Goal: Information Seeking & Learning: Learn about a topic

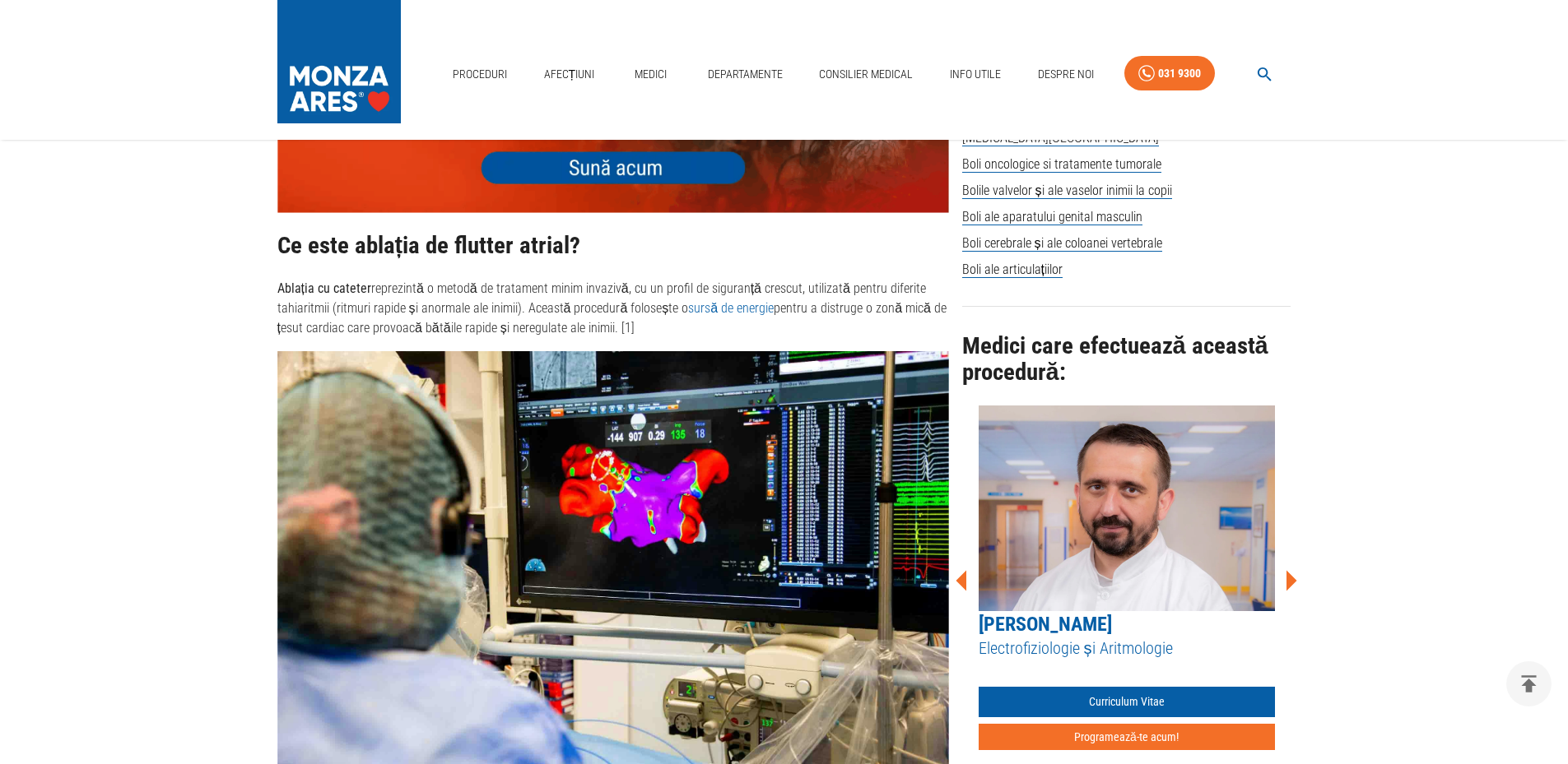
scroll to position [1228, 0]
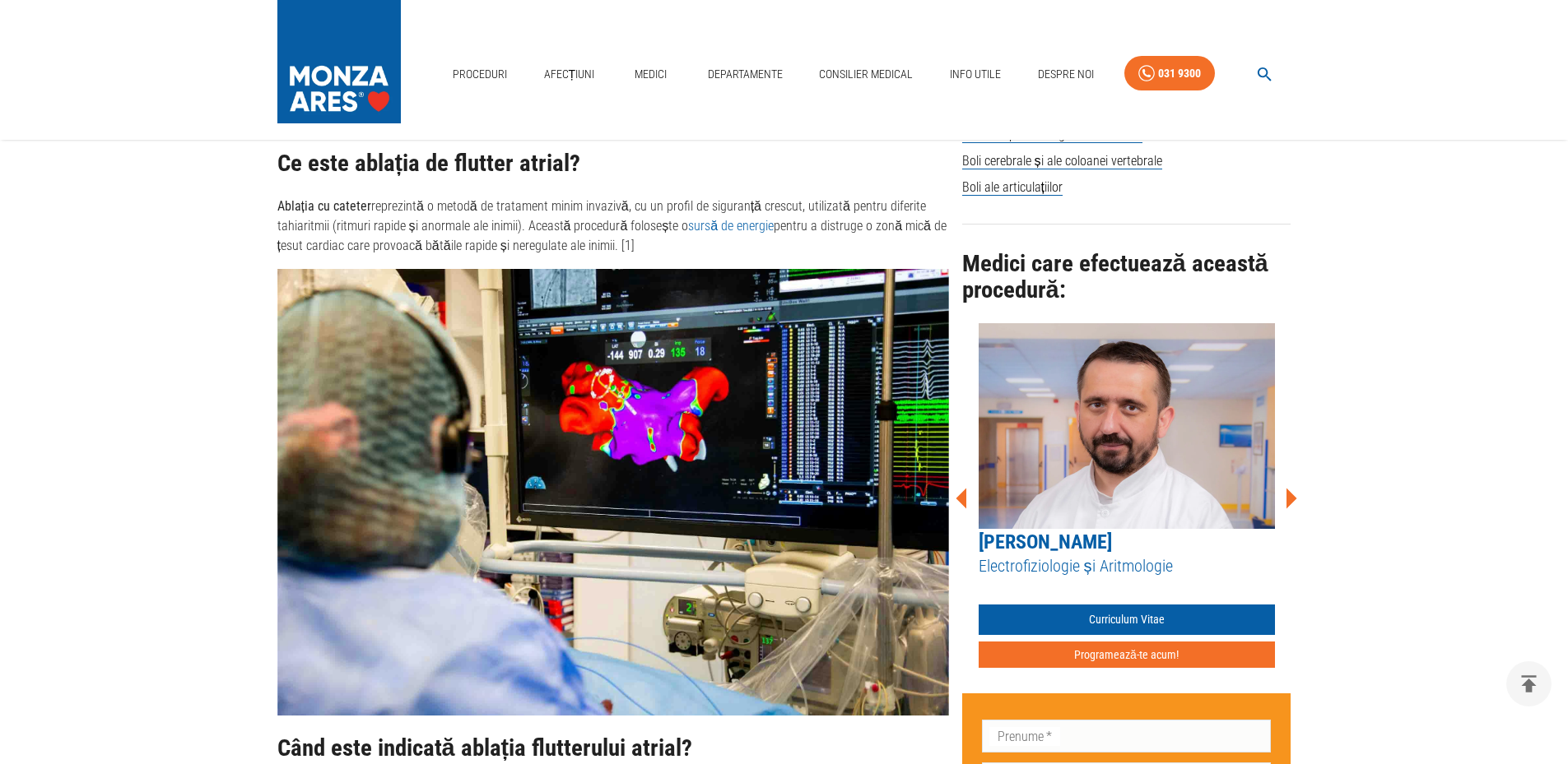
click at [724, 230] on link "sursă de energie" at bounding box center [730, 226] width 85 height 16
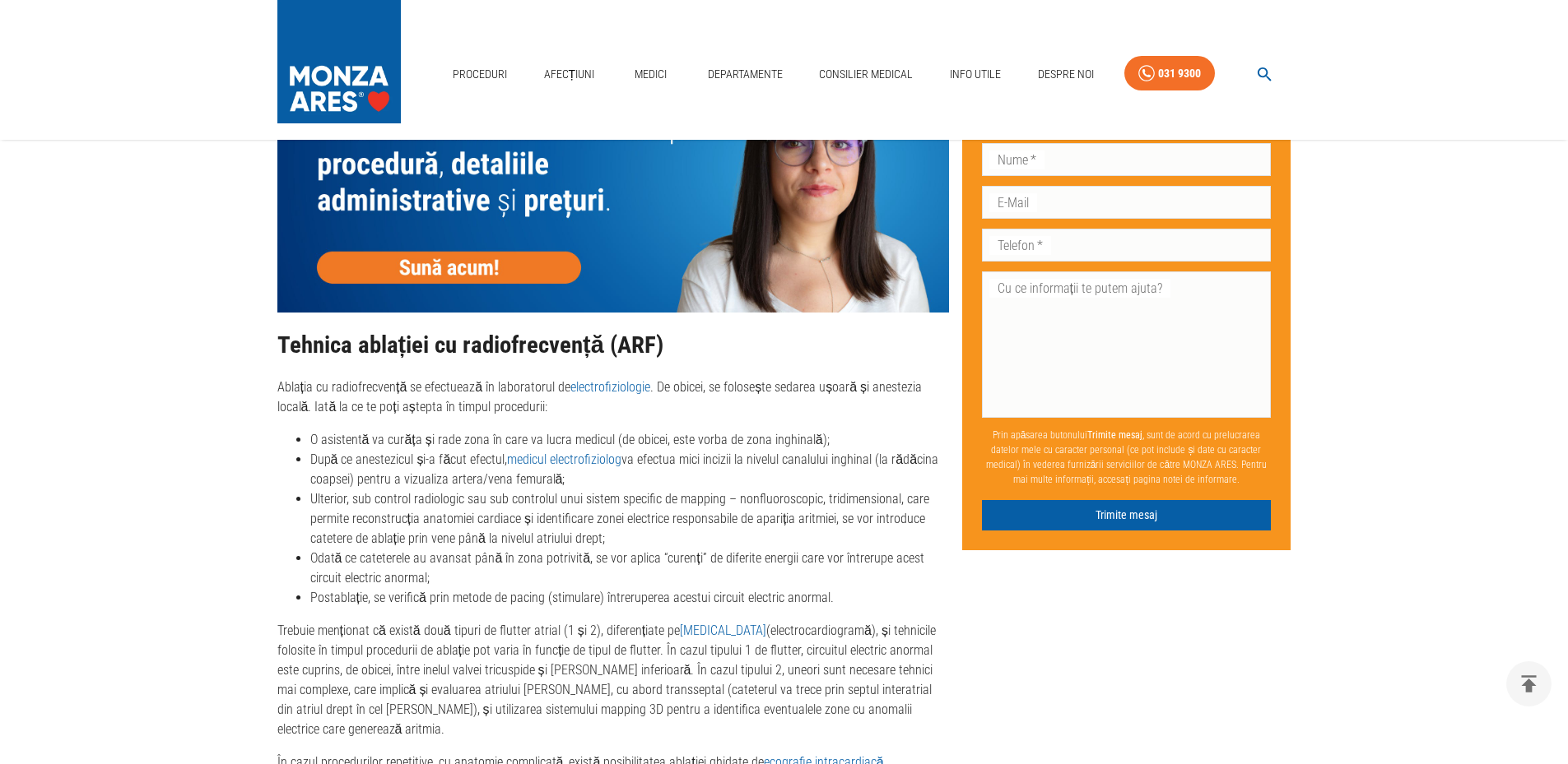
scroll to position [3367, 0]
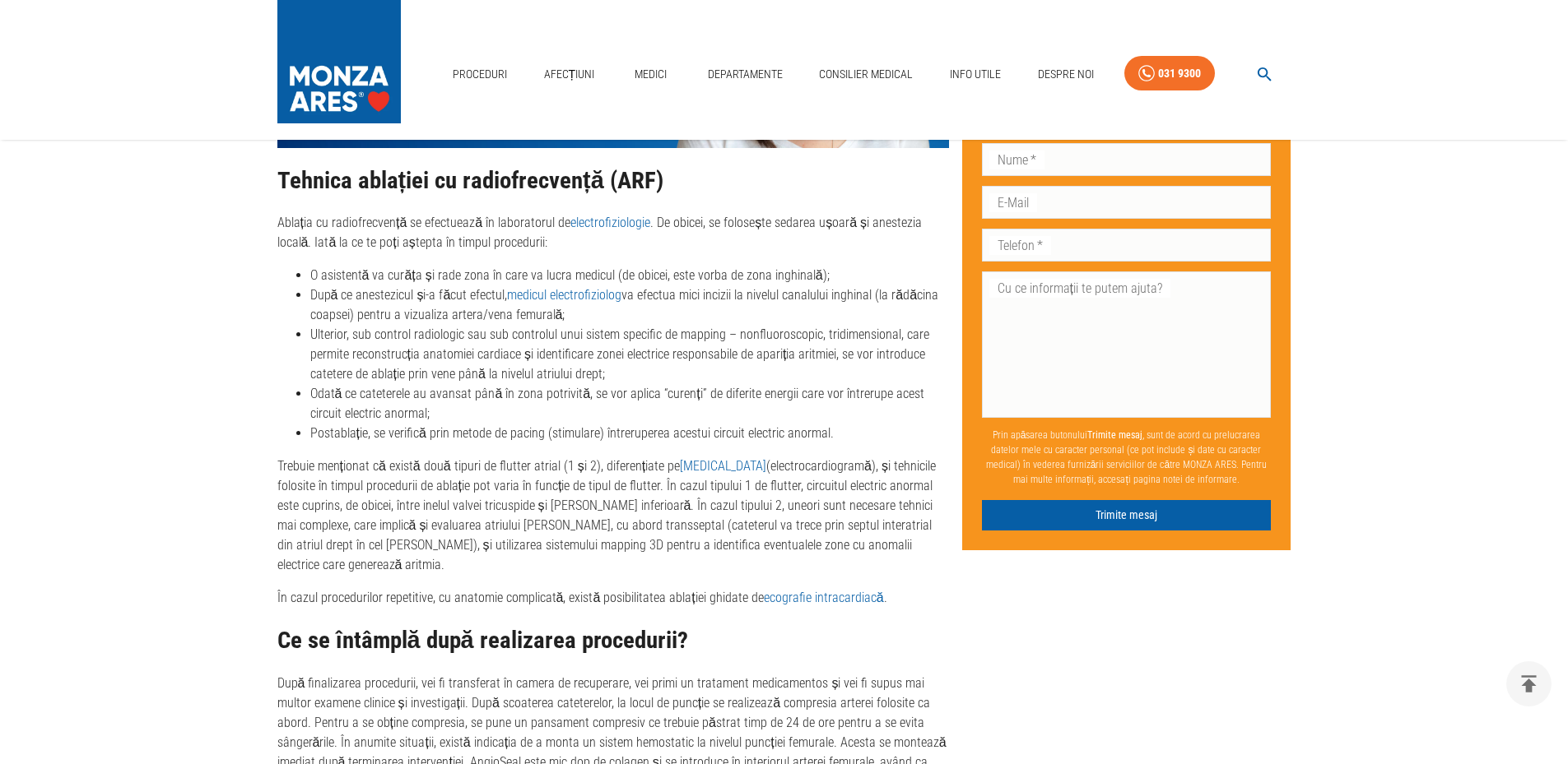
click at [79, 381] on main "Acasă Ablatie flutter atrial / Tratament flutter atrial Anestezie locală/genera…" at bounding box center [784, 213] width 1568 height 6831
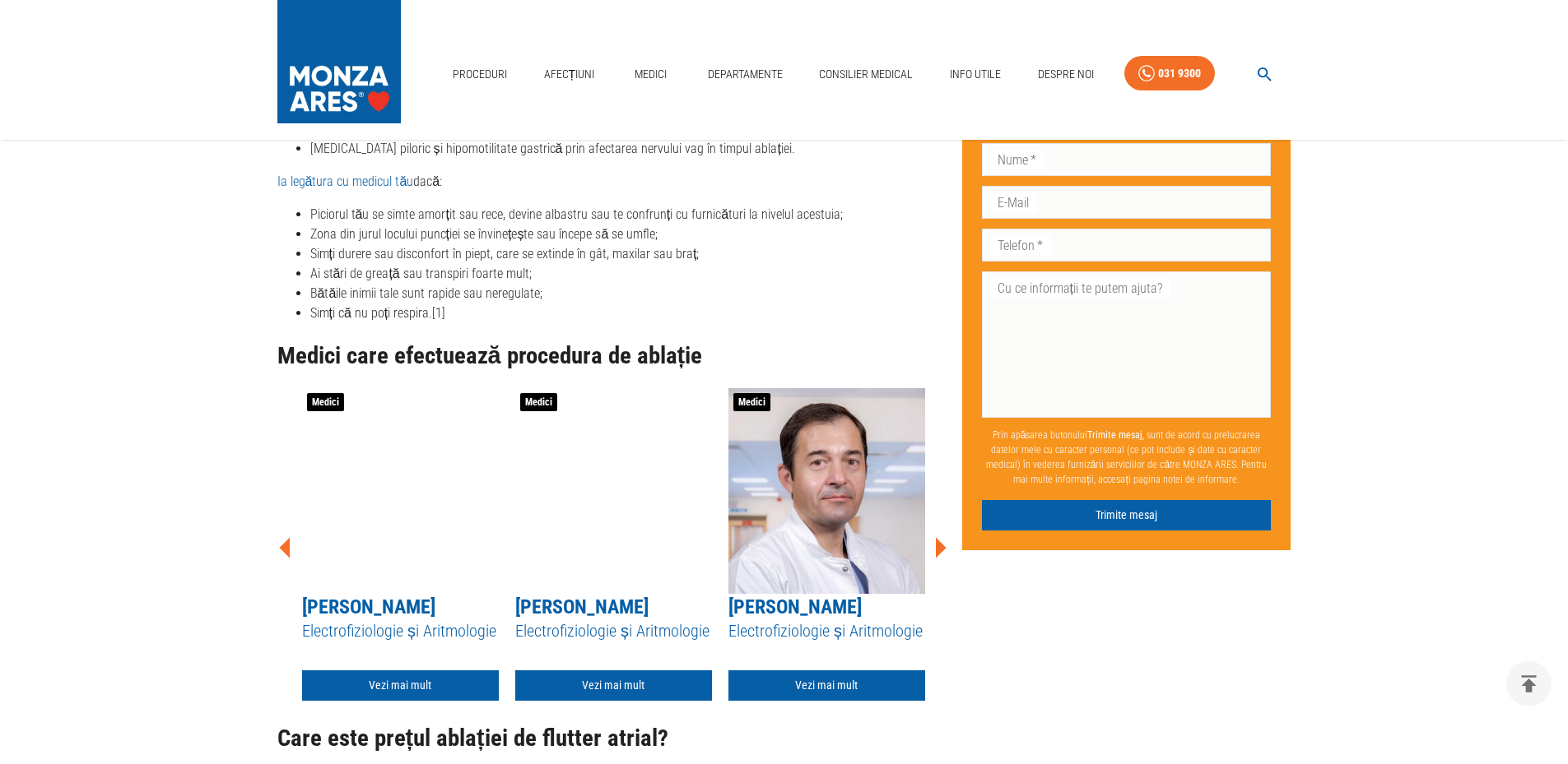
scroll to position [5507, 0]
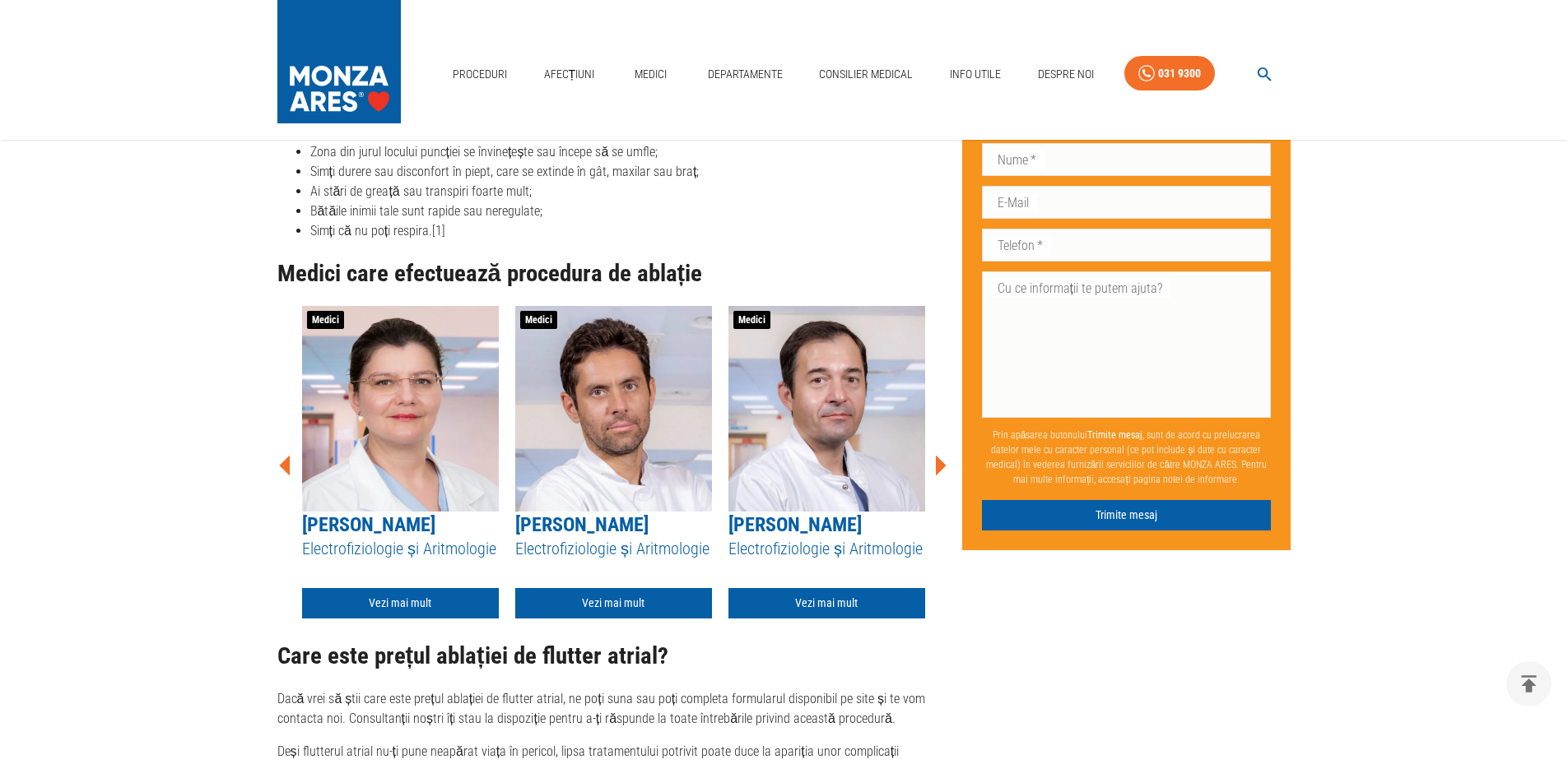
click at [940, 455] on icon at bounding box center [941, 465] width 11 height 21
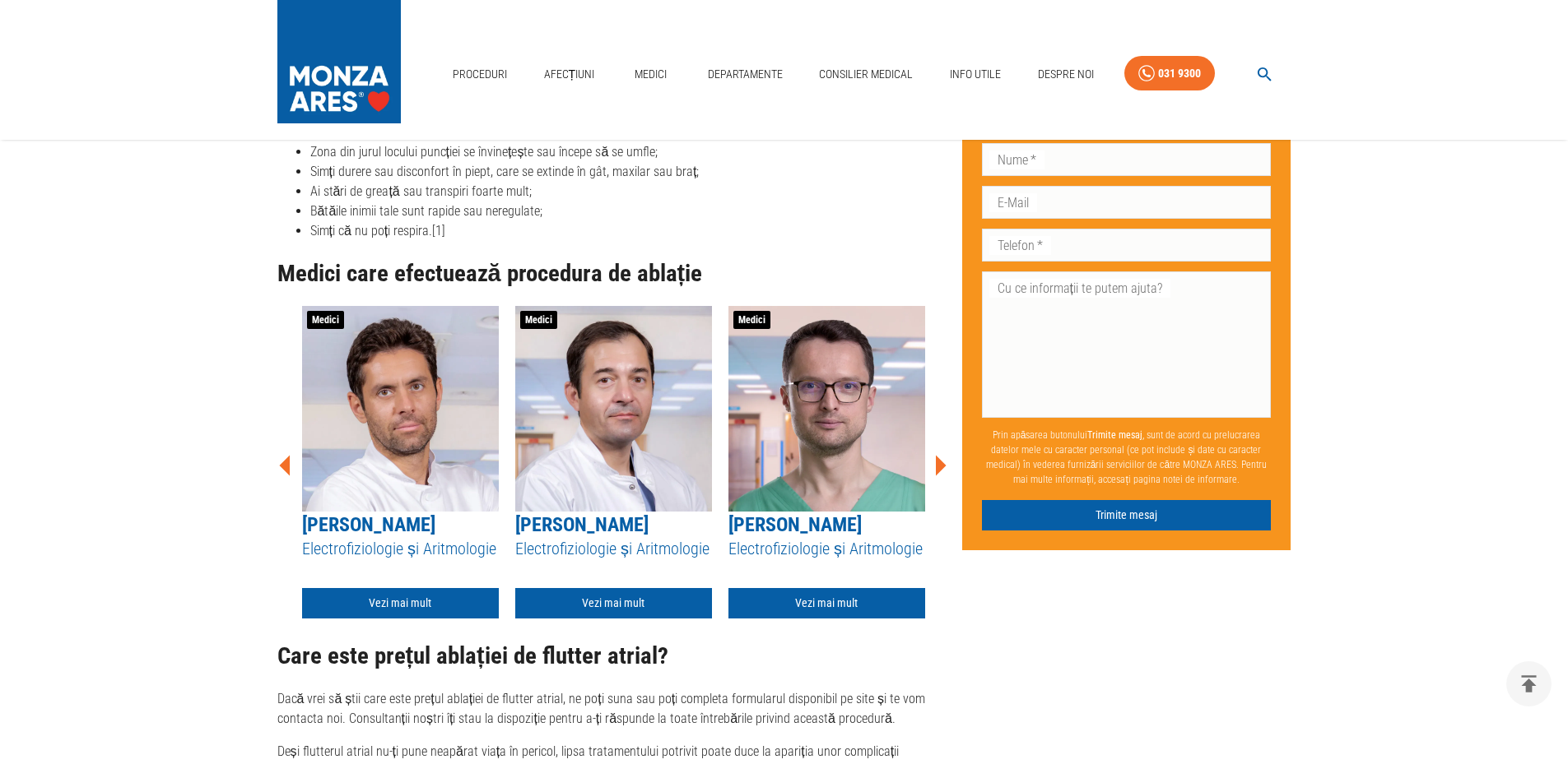
click at [943, 441] on icon at bounding box center [940, 466] width 50 height 50
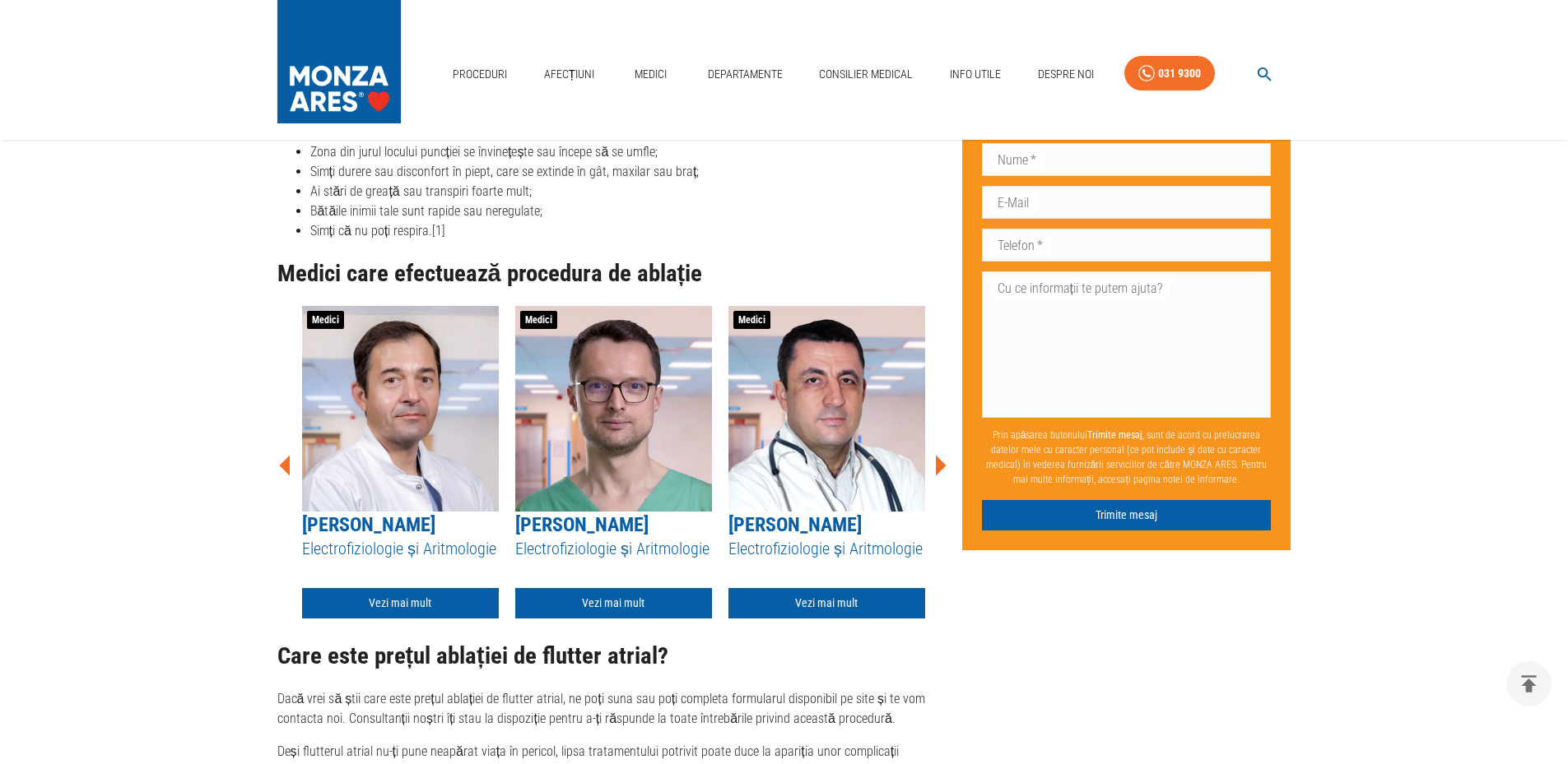
click at [939, 455] on icon at bounding box center [941, 465] width 11 height 21
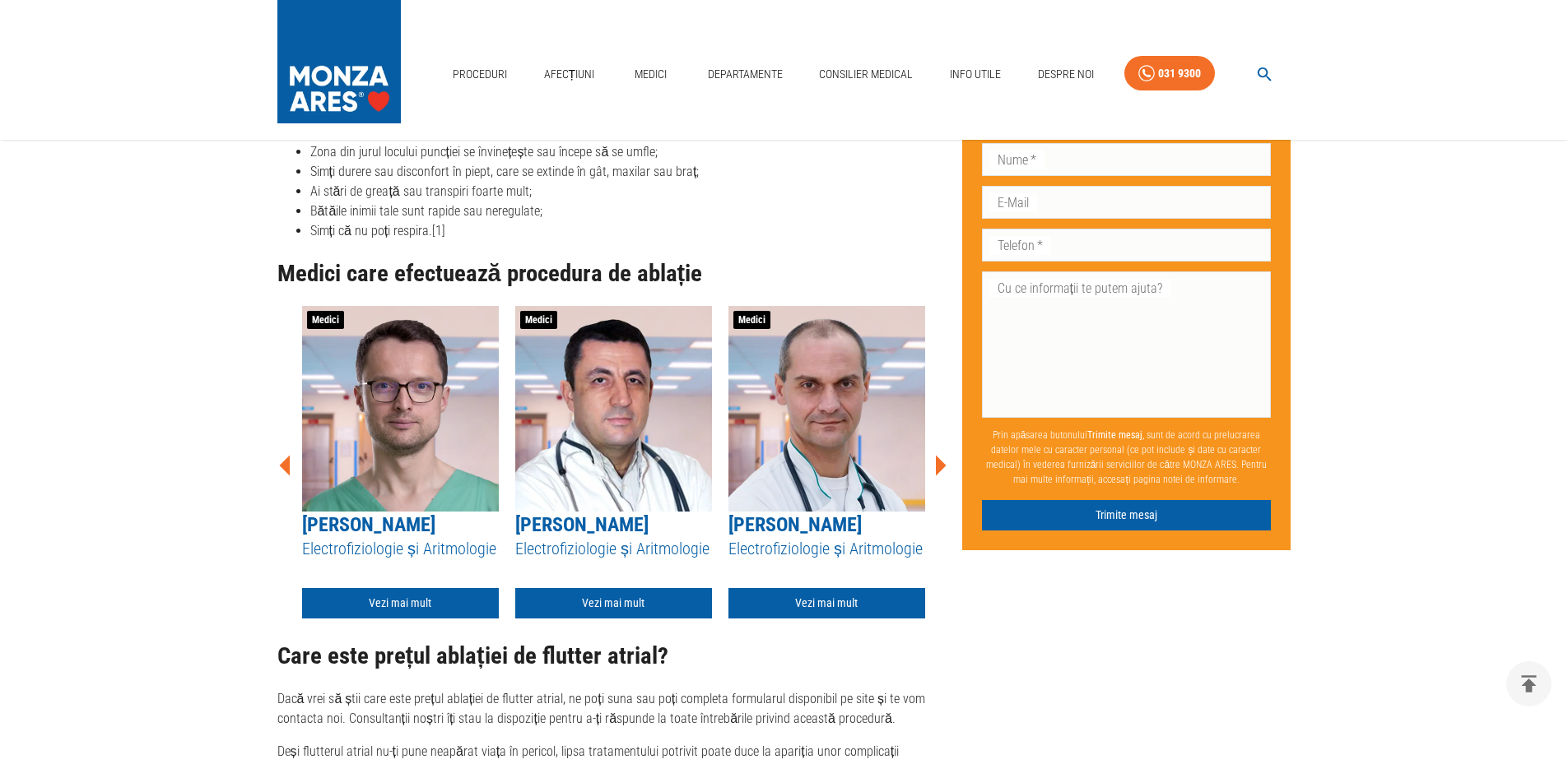
click at [939, 455] on icon at bounding box center [941, 465] width 11 height 21
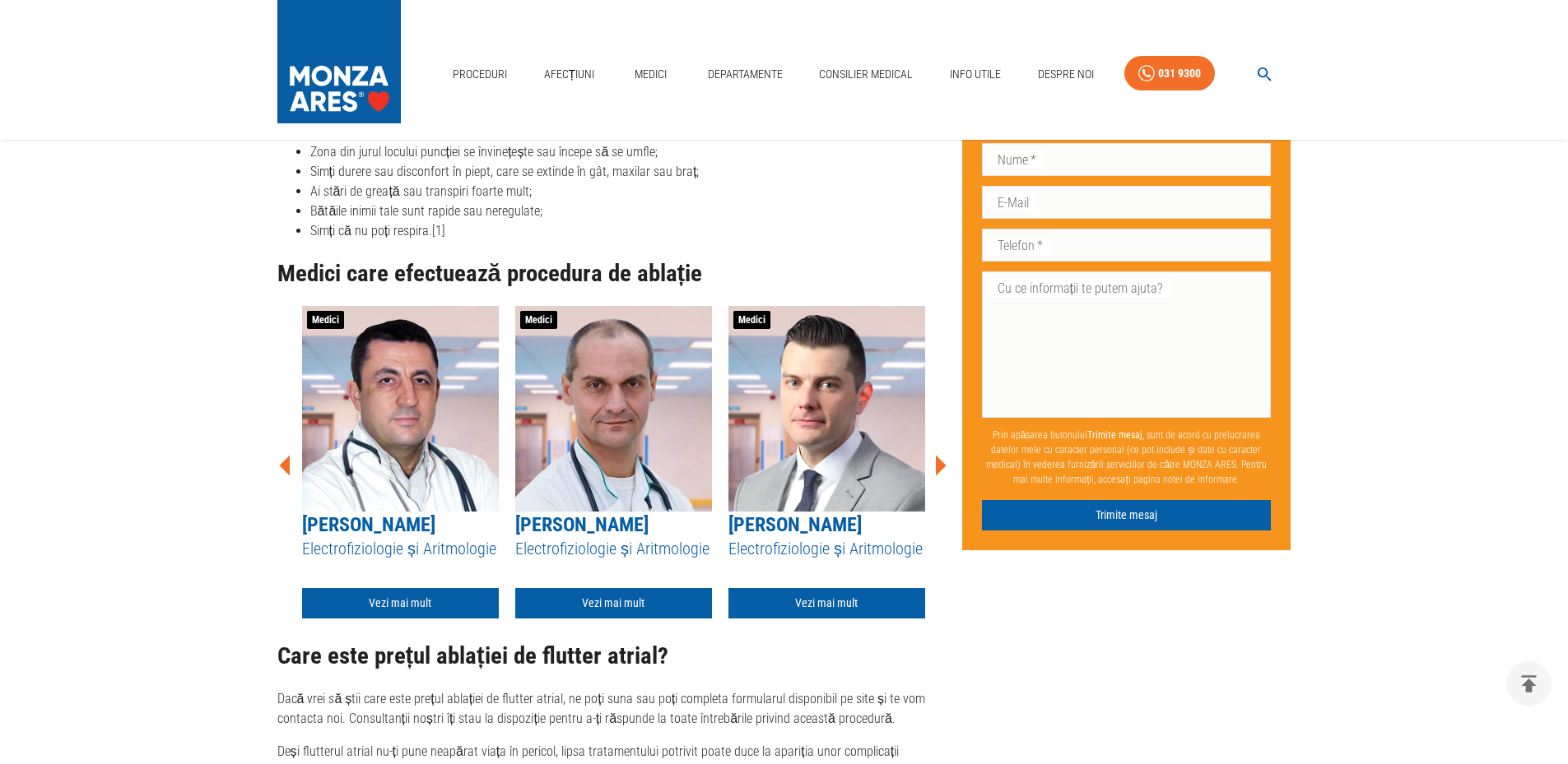
click at [939, 455] on icon at bounding box center [941, 465] width 11 height 21
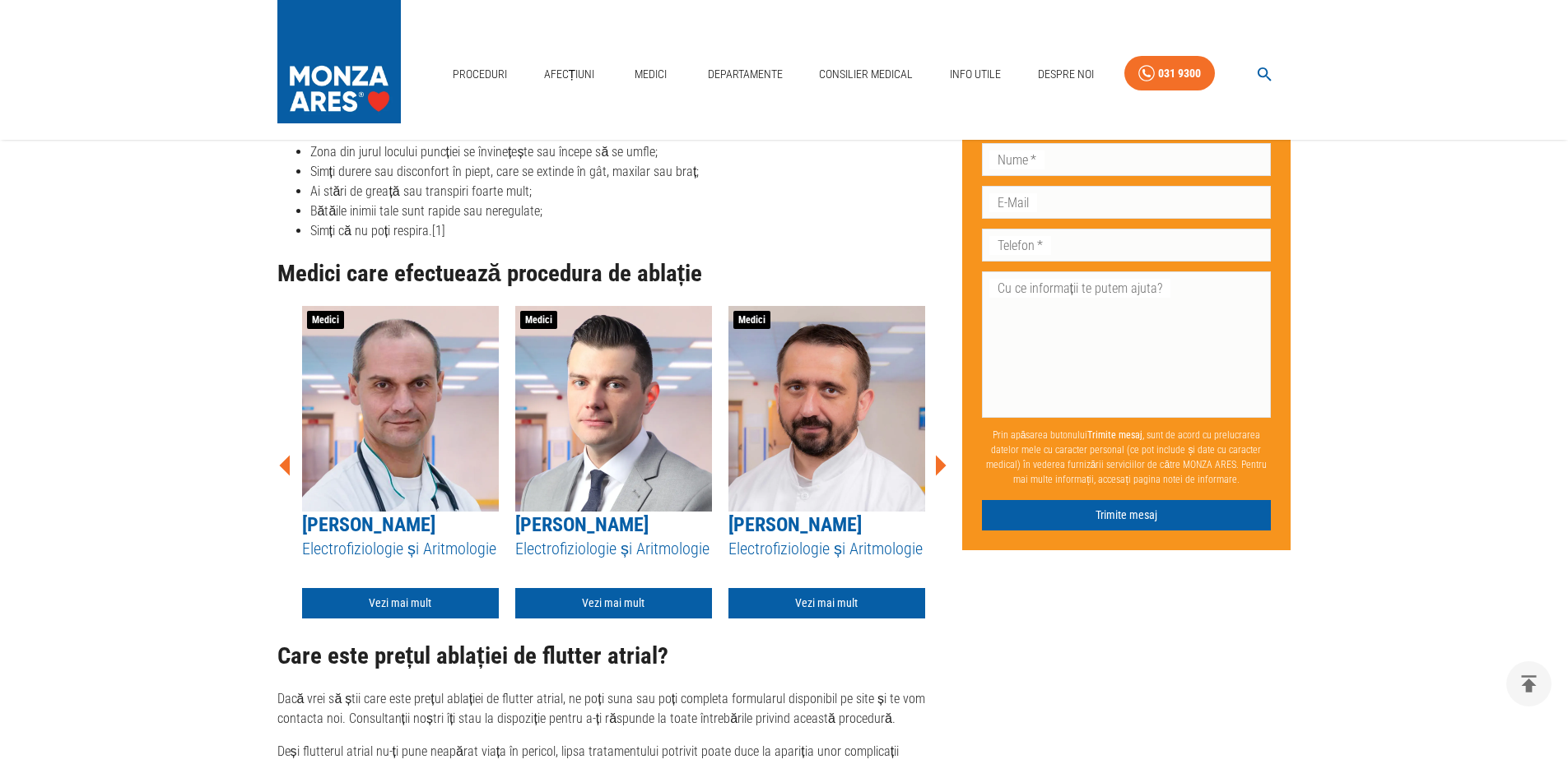
click at [939, 455] on icon at bounding box center [941, 465] width 11 height 21
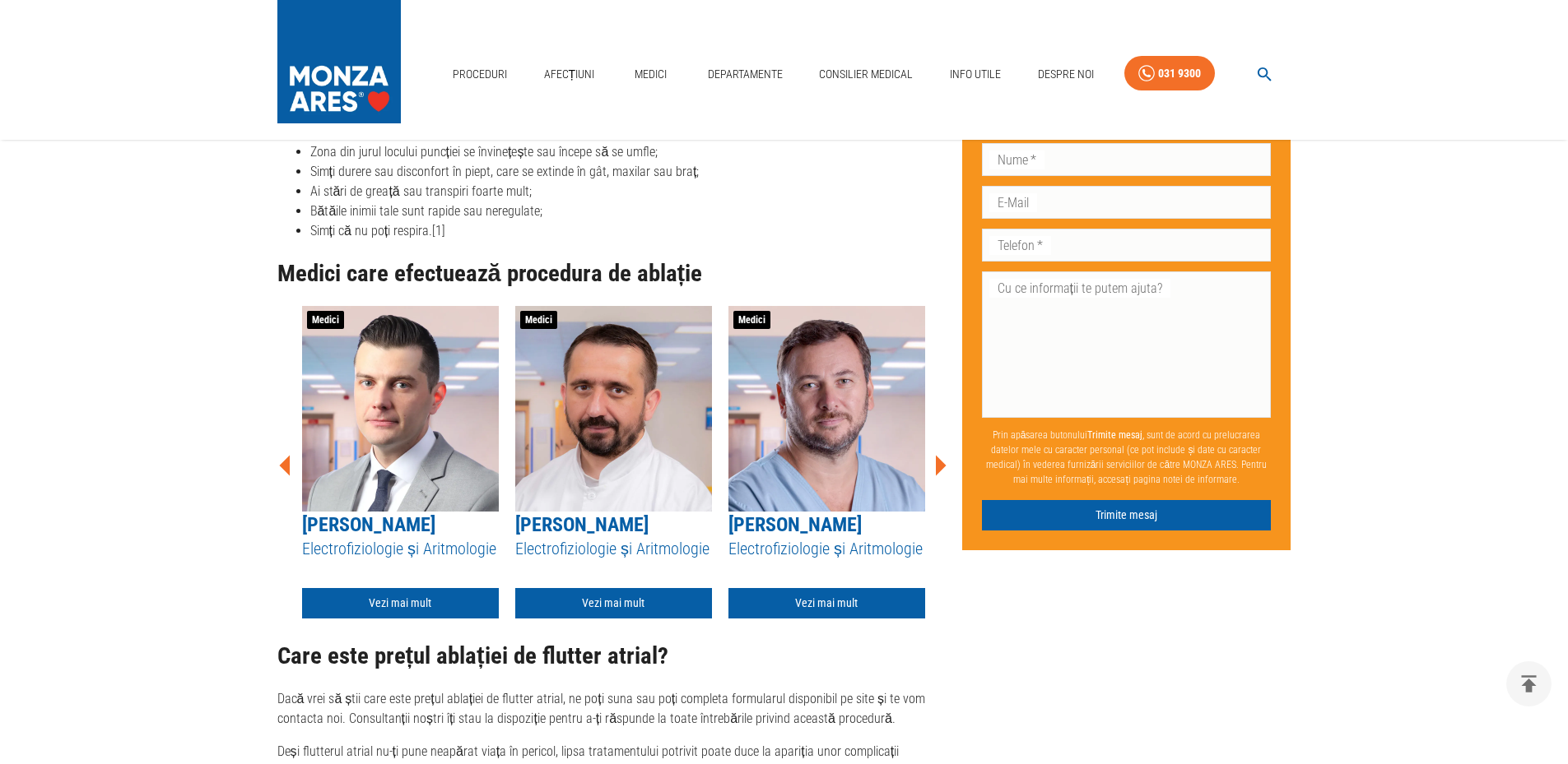
click at [939, 455] on icon at bounding box center [941, 465] width 11 height 21
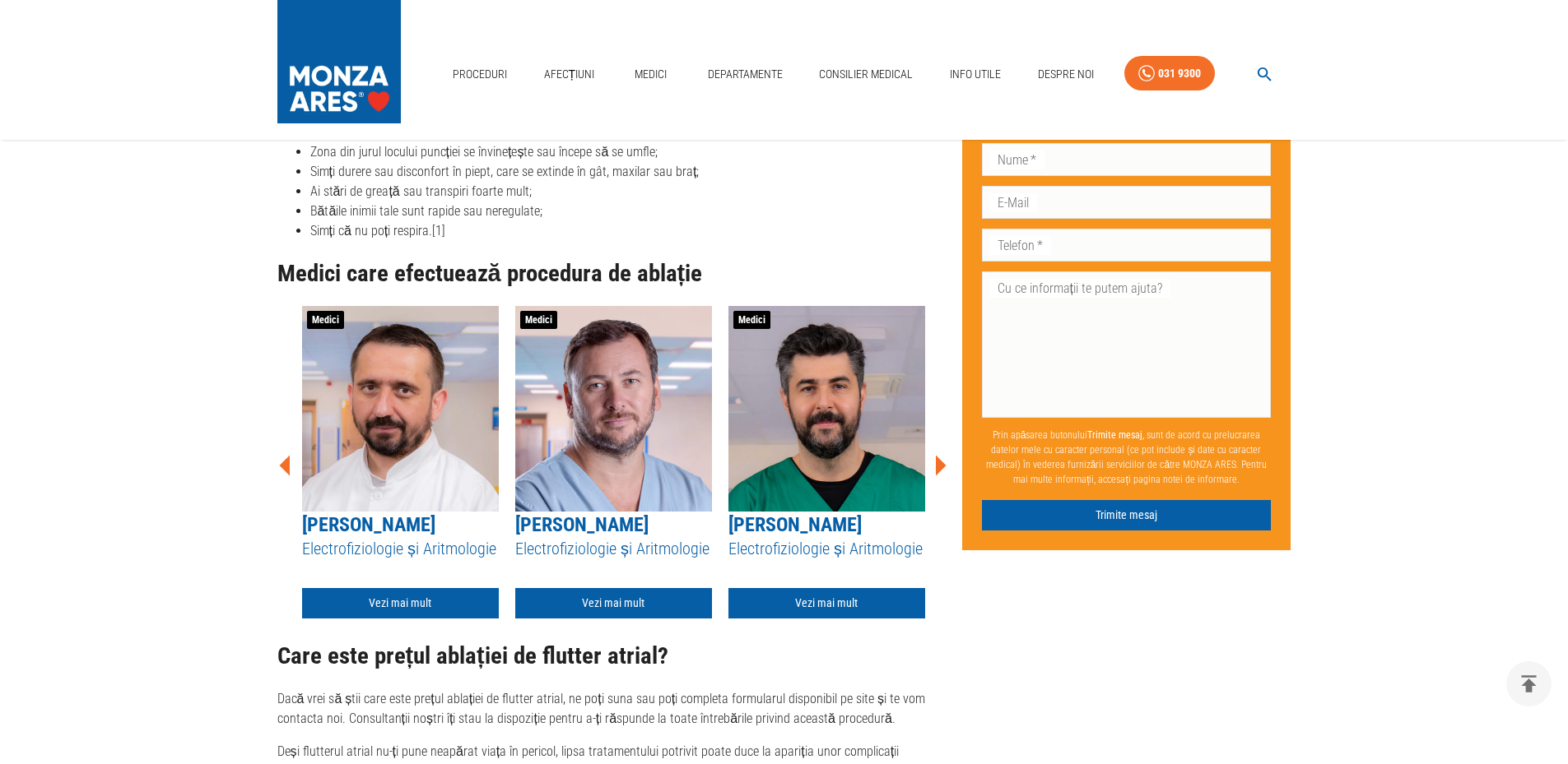
click at [939, 455] on icon at bounding box center [941, 465] width 11 height 21
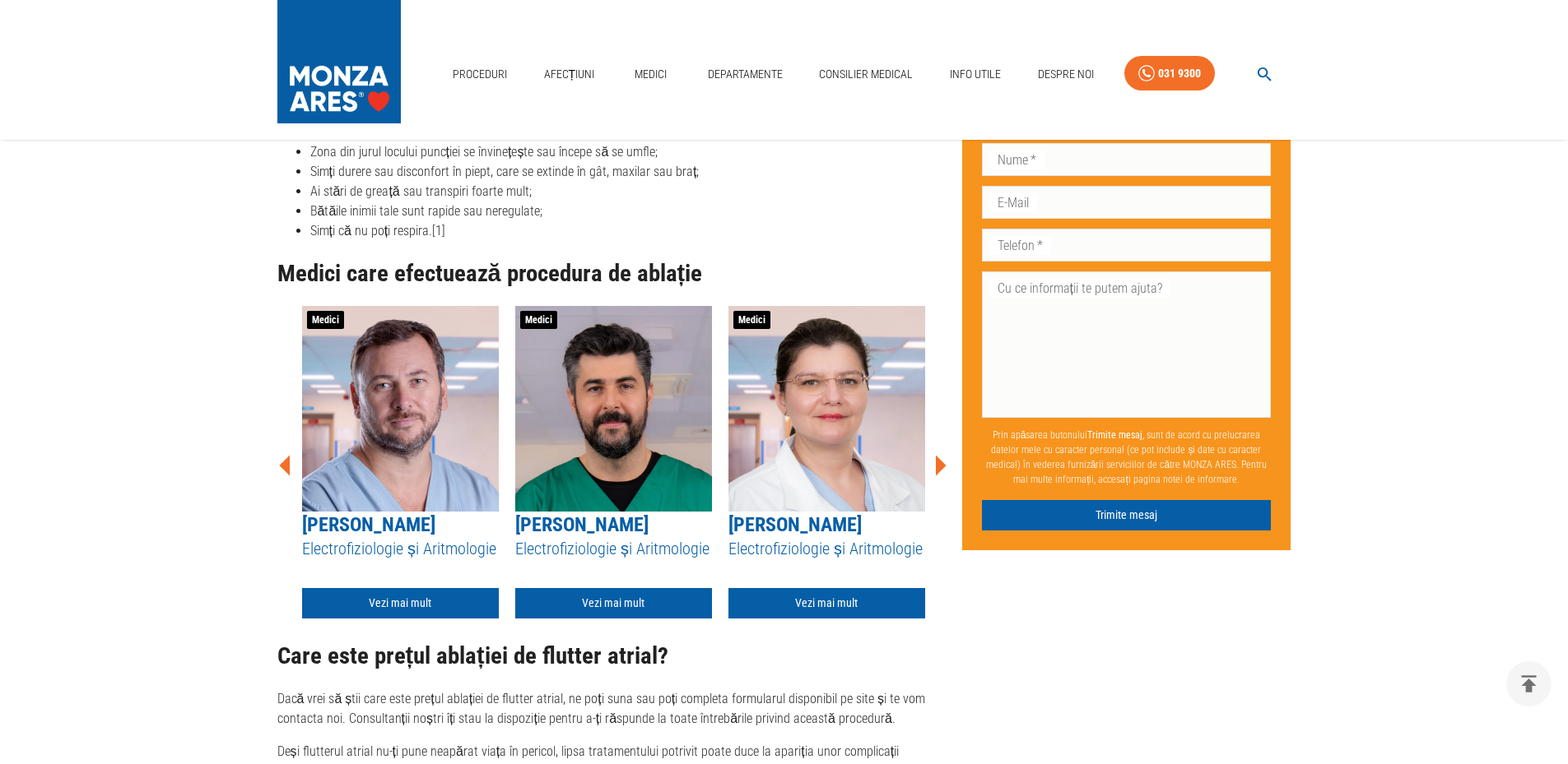
click at [846, 393] on img at bounding box center [827, 409] width 196 height 206
click at [826, 589] on link "Vezi mai mult" at bounding box center [827, 603] width 196 height 31
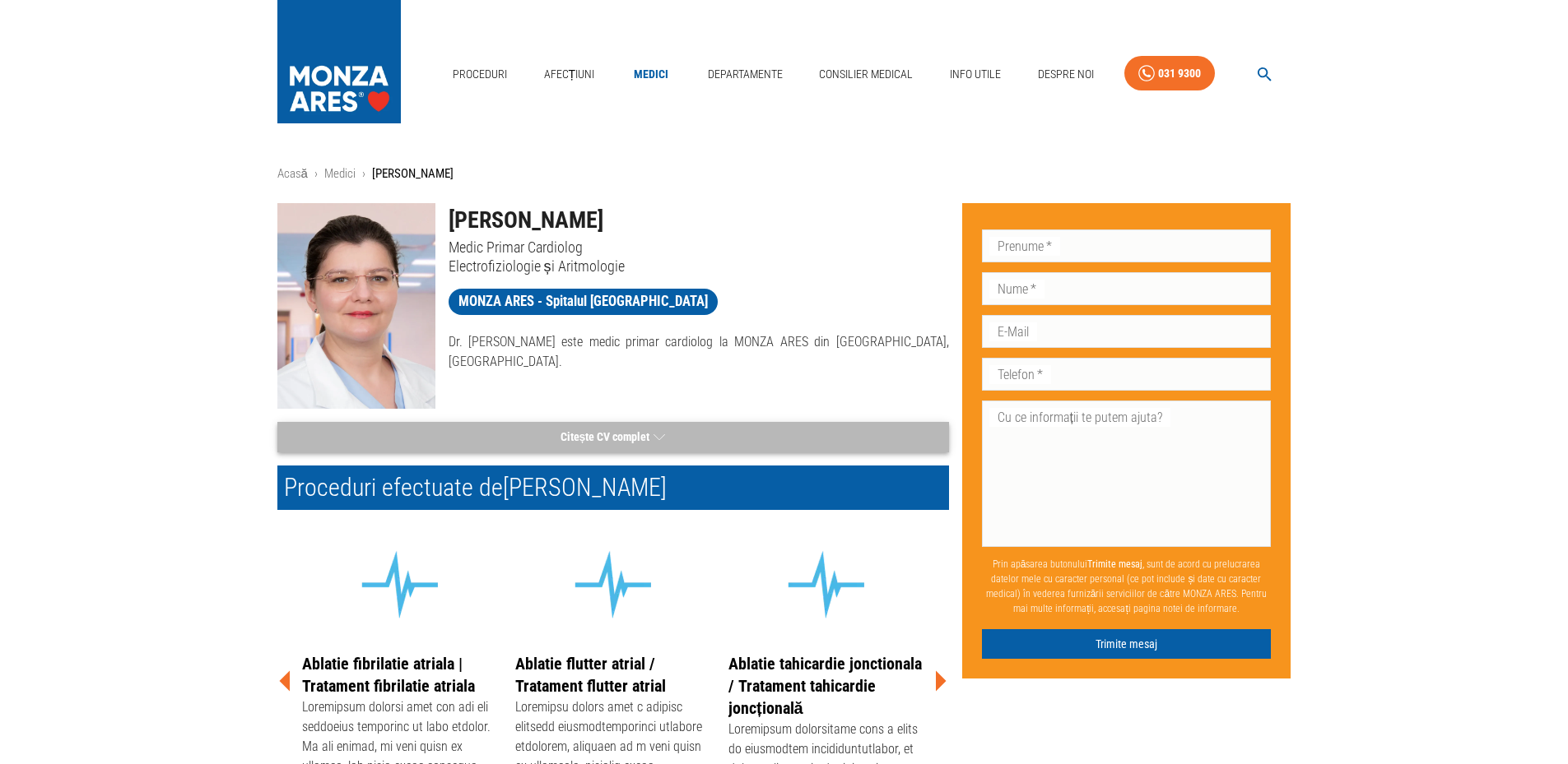
click at [659, 434] on icon "button" at bounding box center [659, 437] width 12 height 21
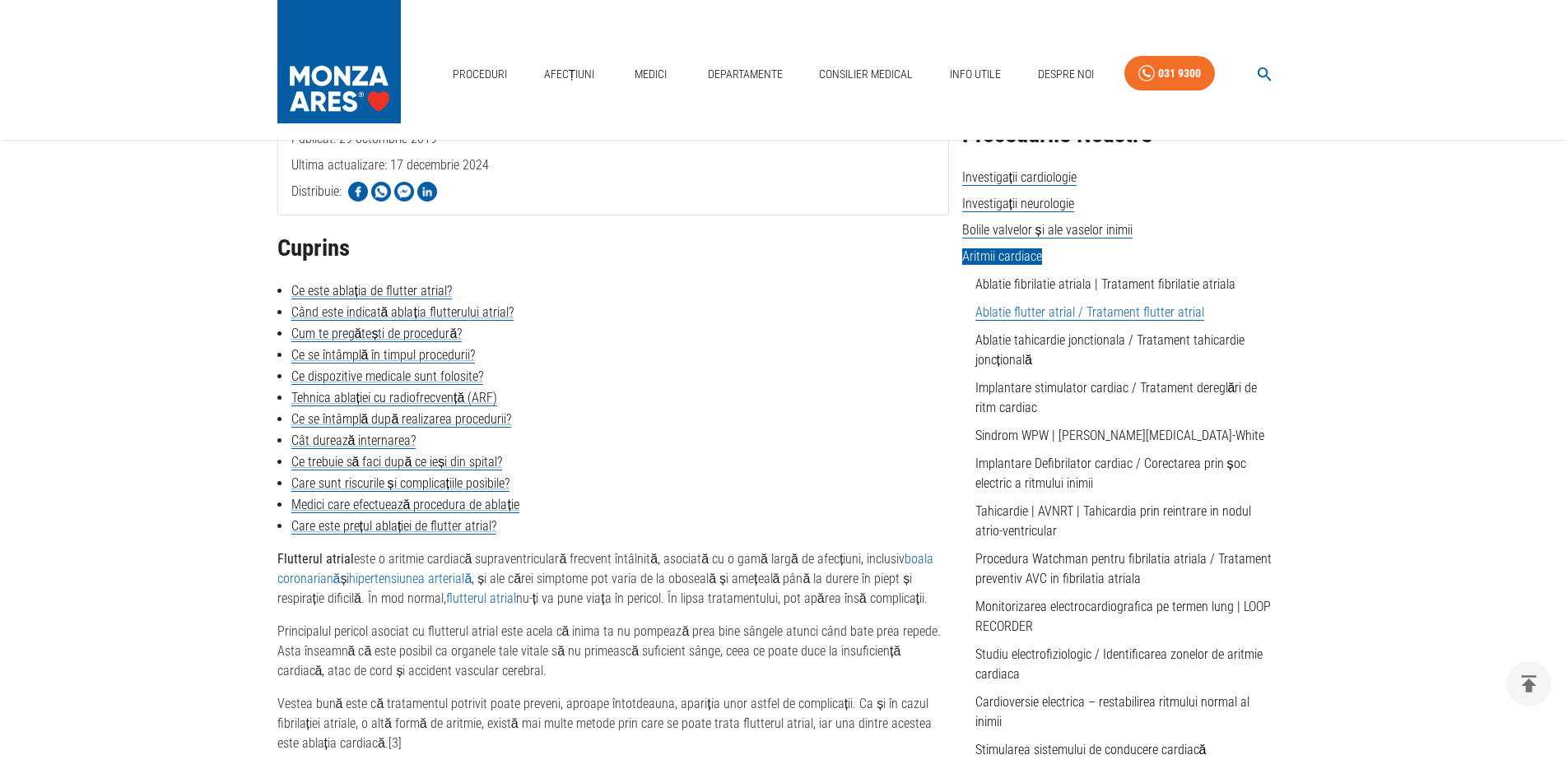
scroll to position [222, 0]
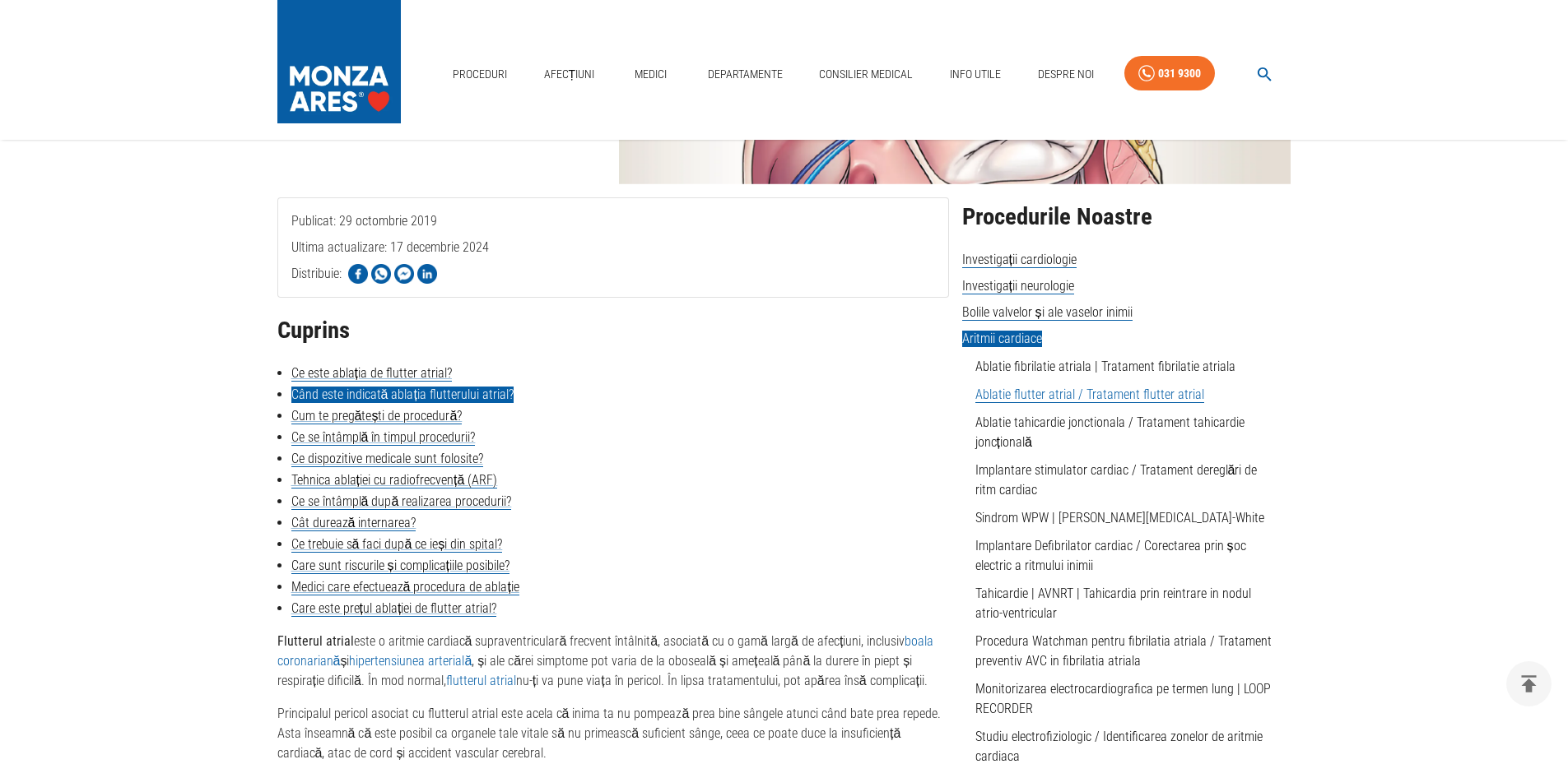
click at [449, 395] on link "Când este indicată ablația flutterului atrial?" at bounding box center [402, 394] width 222 height 17
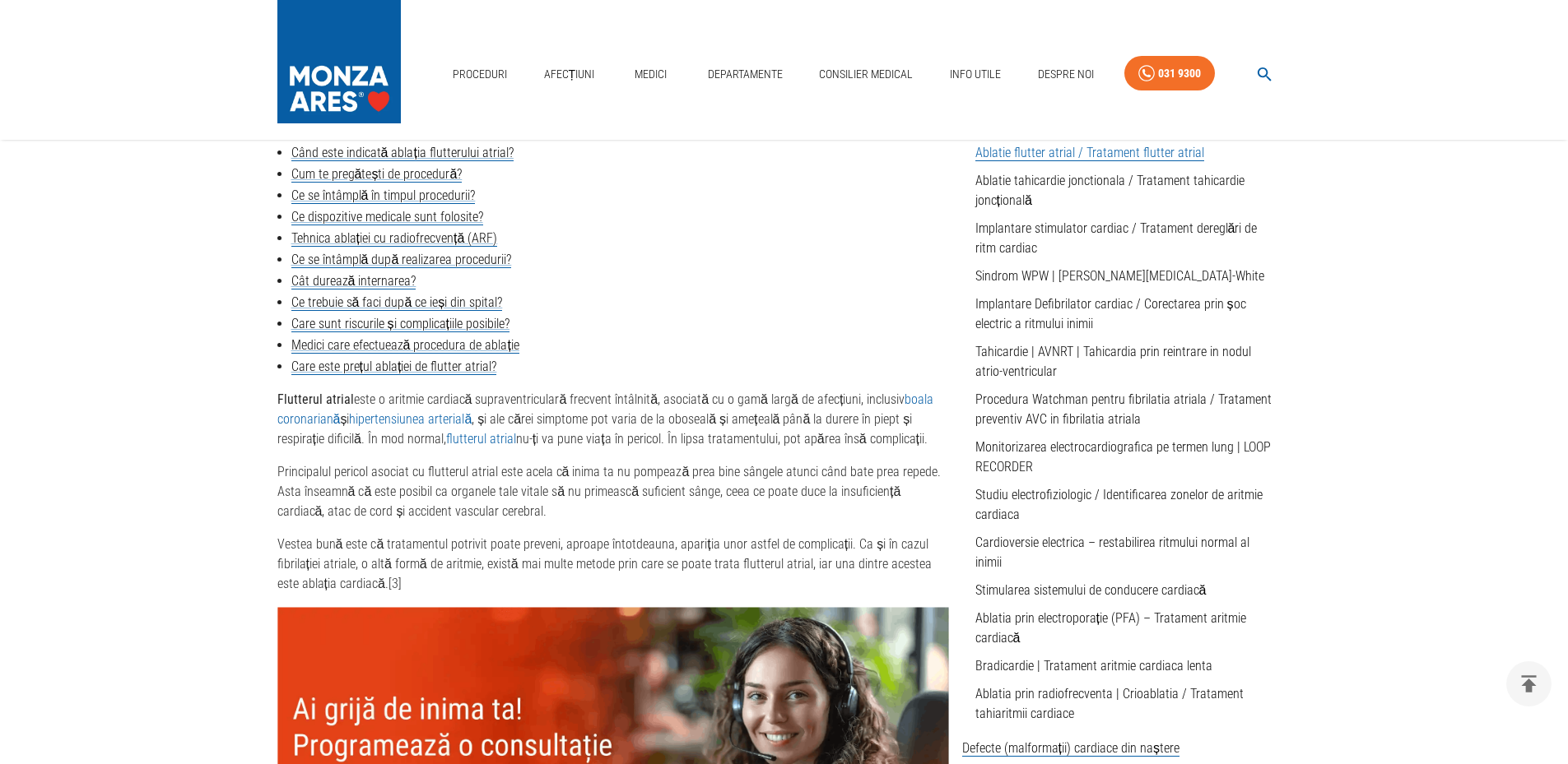
scroll to position [382, 0]
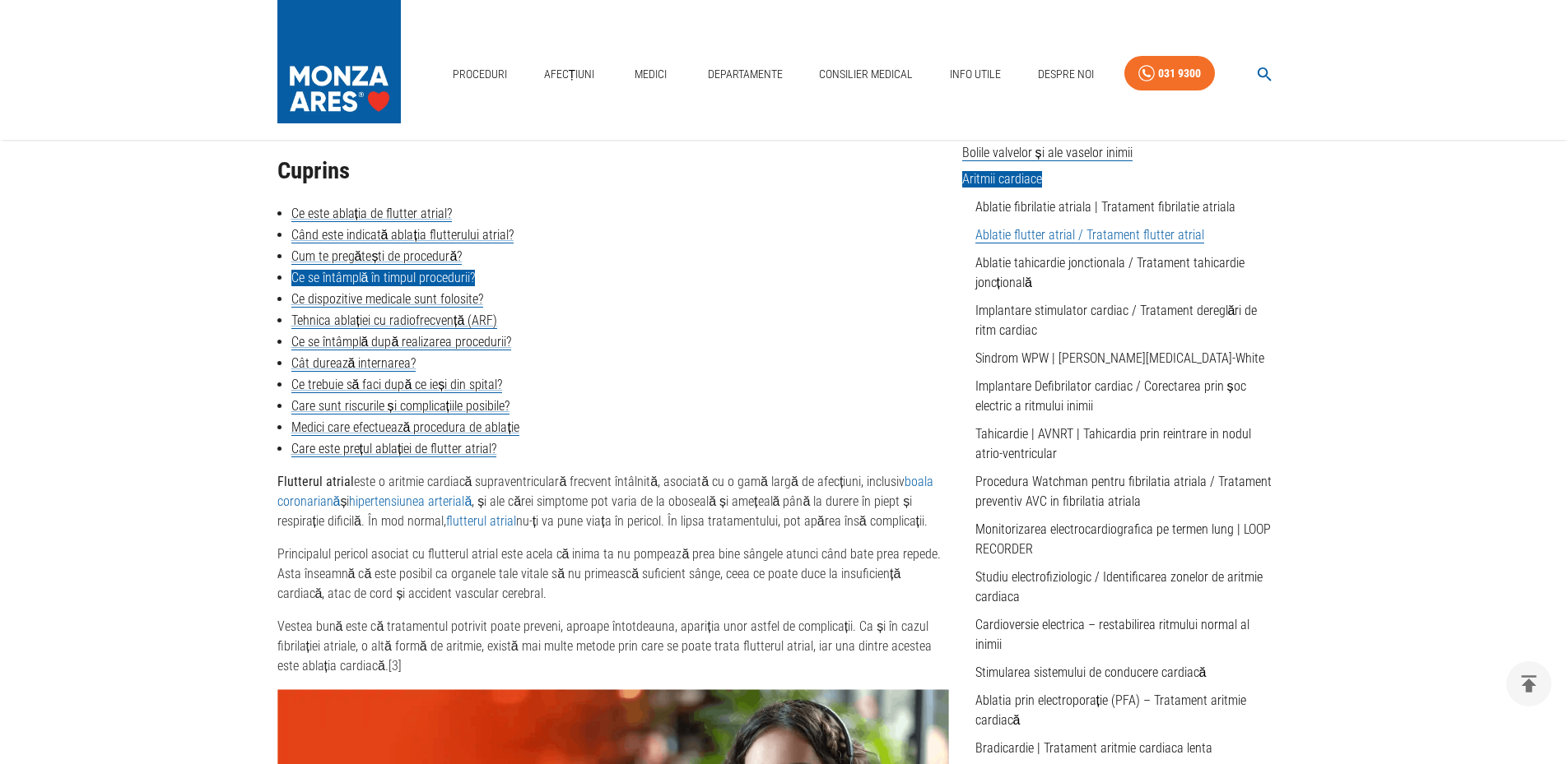
click at [449, 273] on link "Ce se întâmplă în timpul procedurii?" at bounding box center [384, 277] width 184 height 17
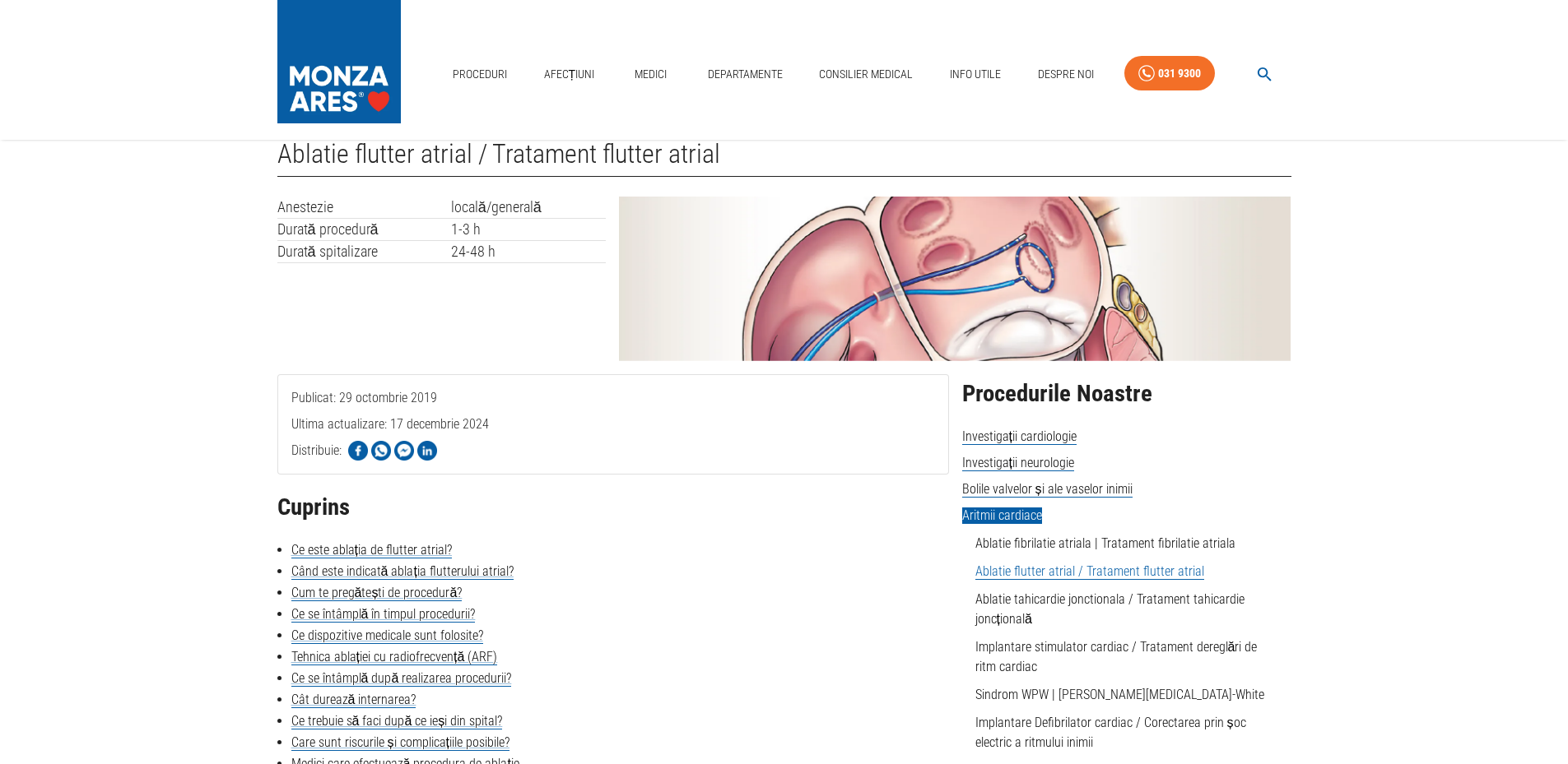
scroll to position [292, 0]
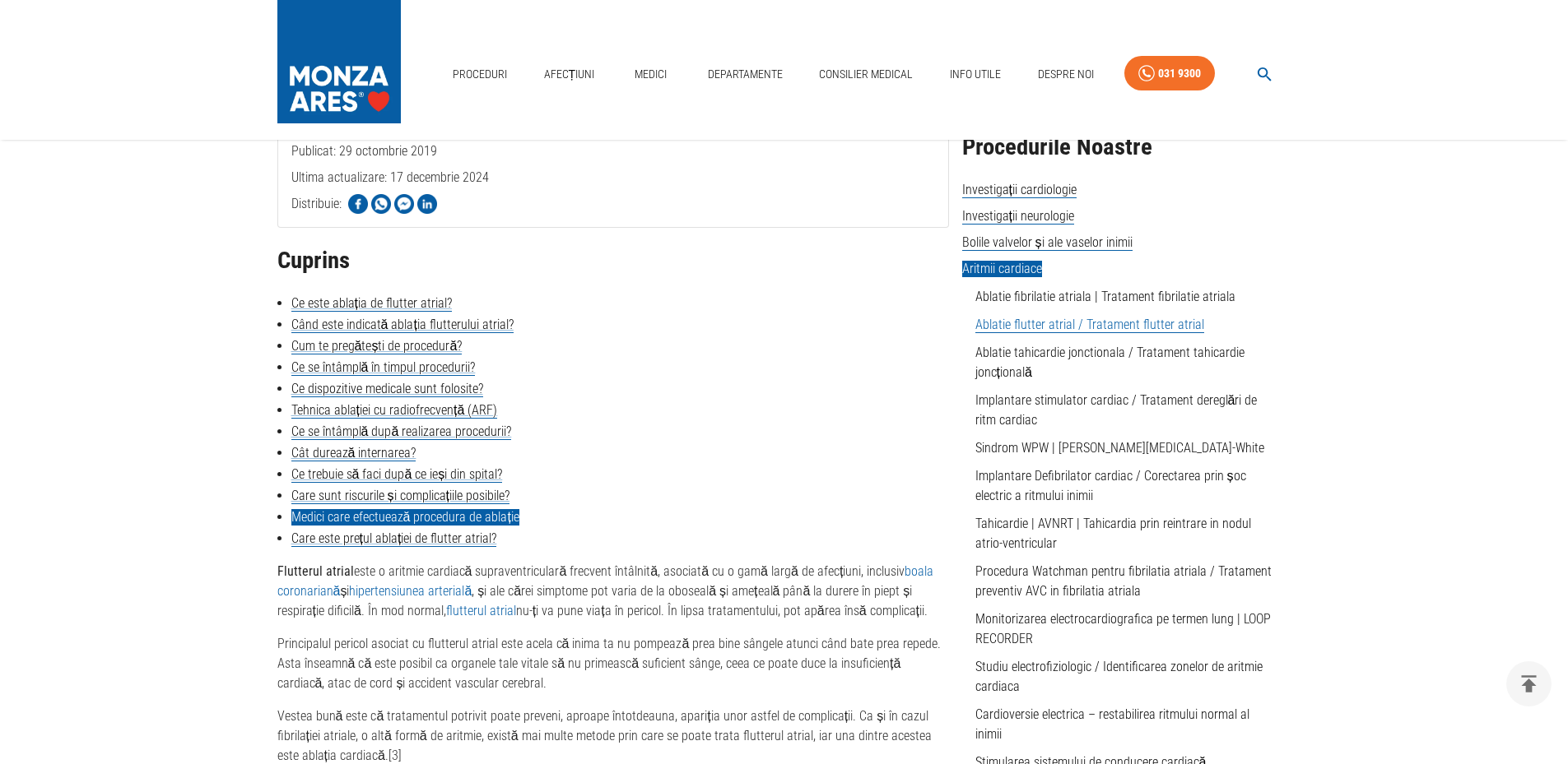
click at [502, 521] on link "Medici care efectuează procedura de ablație" at bounding box center [405, 517] width 228 height 17
